Goal: Information Seeking & Learning: Understand process/instructions

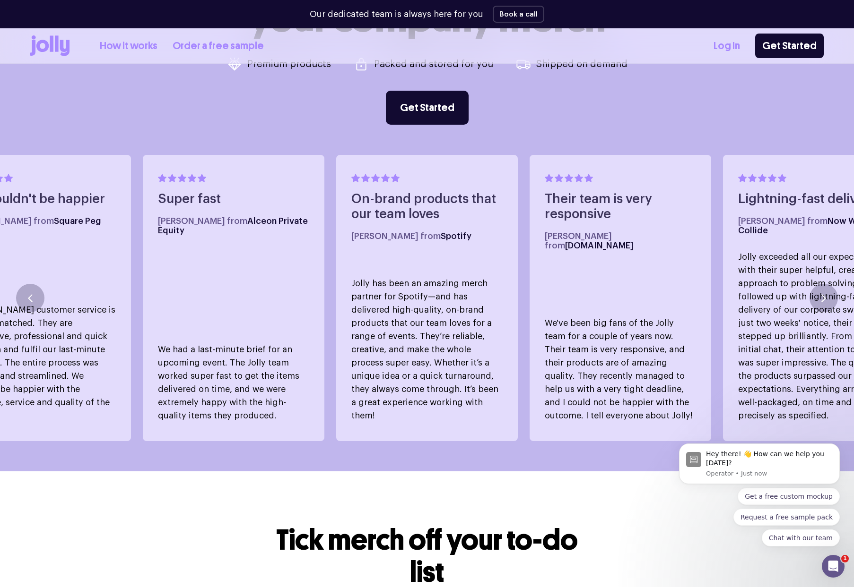
scroll to position [457, 0]
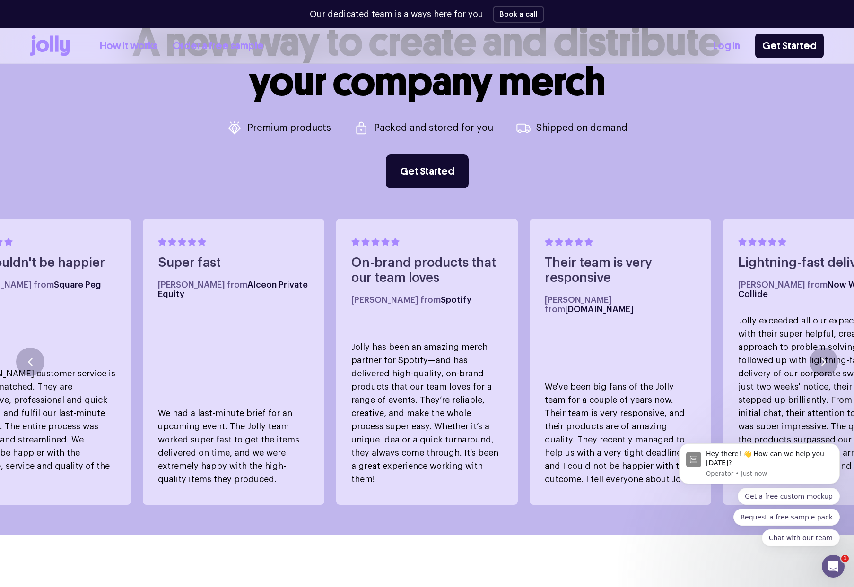
click at [123, 50] on link "How it works" at bounding box center [129, 46] width 58 height 16
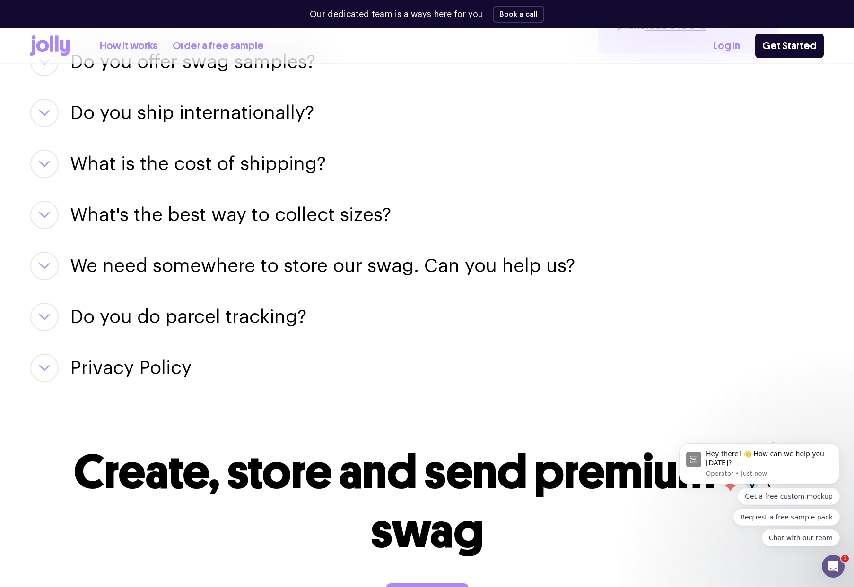
scroll to position [1377, 0]
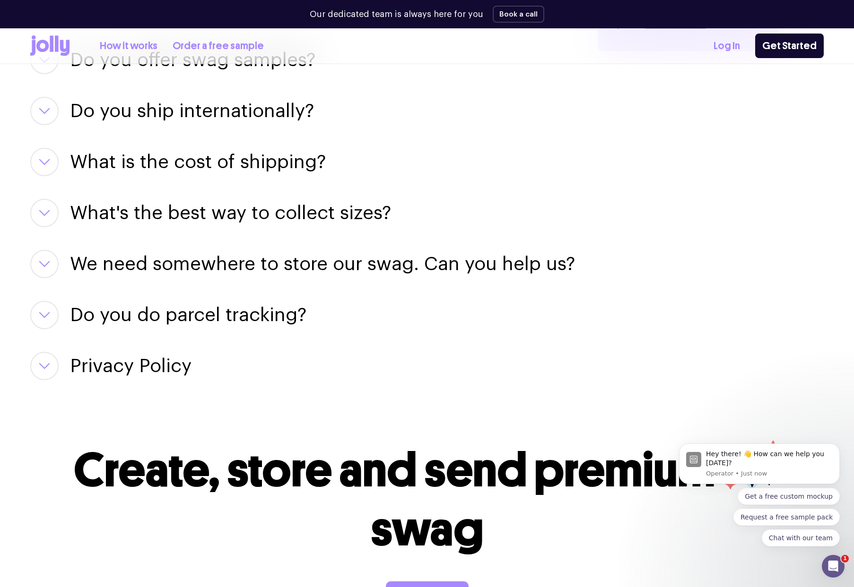
click at [338, 199] on h3 "What's the best way to collect sizes?" at bounding box center [230, 213] width 321 height 28
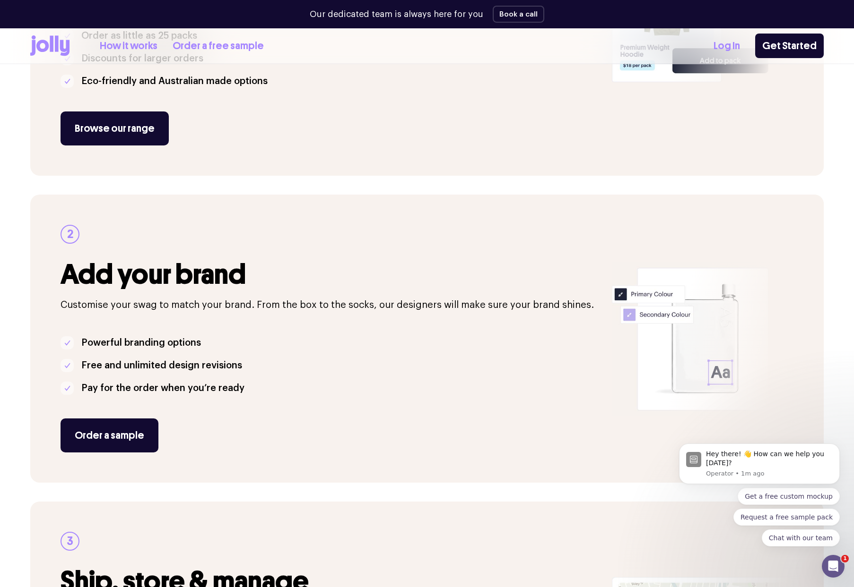
scroll to position [423, 0]
